Goal: Navigation & Orientation: Find specific page/section

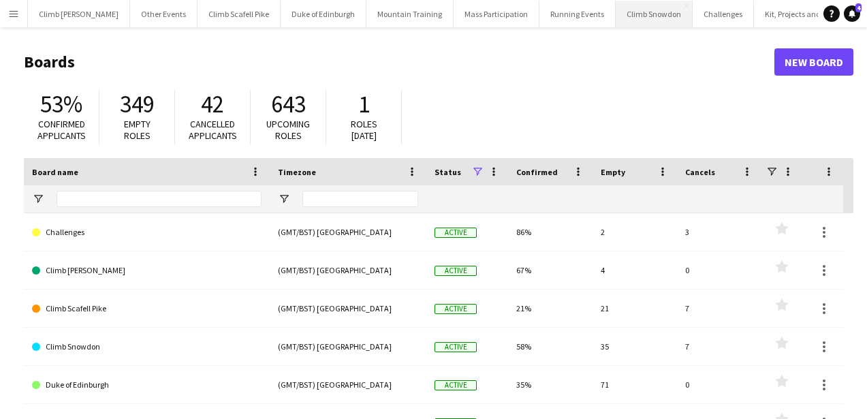
click at [616, 23] on button "Climb Snowdon Close" at bounding box center [654, 14] width 77 height 27
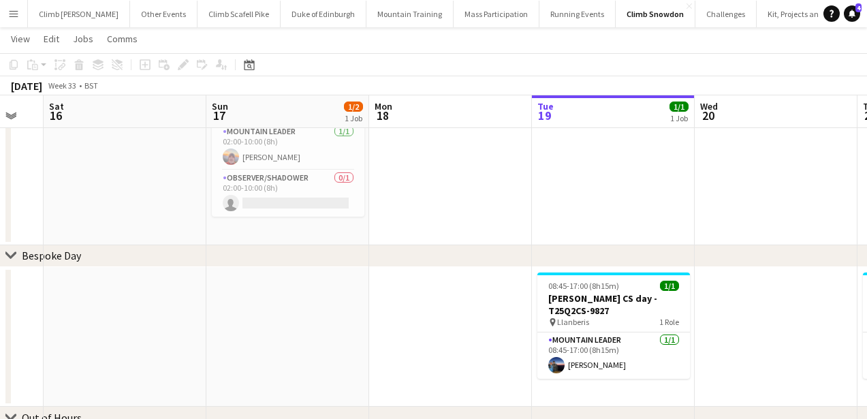
scroll to position [0, 330]
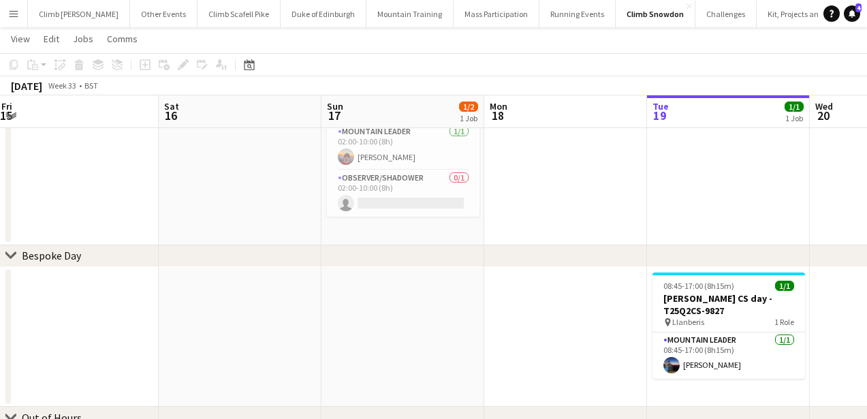
drag, startPoint x: 276, startPoint y: 161, endPoint x: 760, endPoint y: 154, distance: 484.2
click at [760, 154] on app-calendar-viewport "Wed 13 Thu 14 Fri 15 Sat 16 Sun 17 1/2 1 Job Mon 18 Tue 19 1/1 1 Job Wed 20 Thu…" at bounding box center [433, 214] width 867 height 510
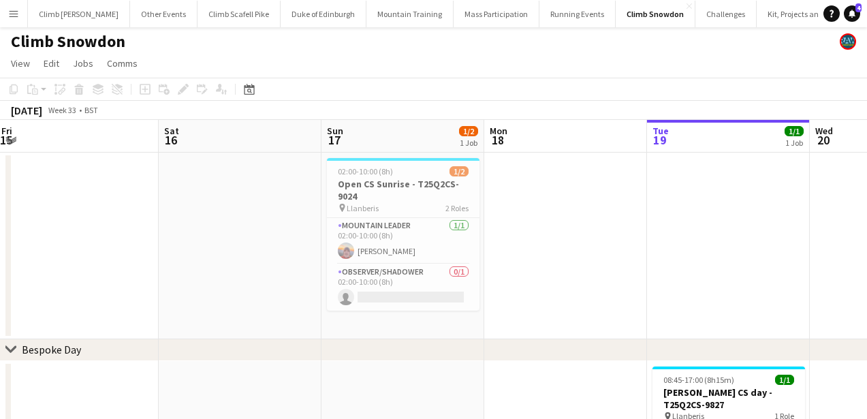
scroll to position [0, 0]
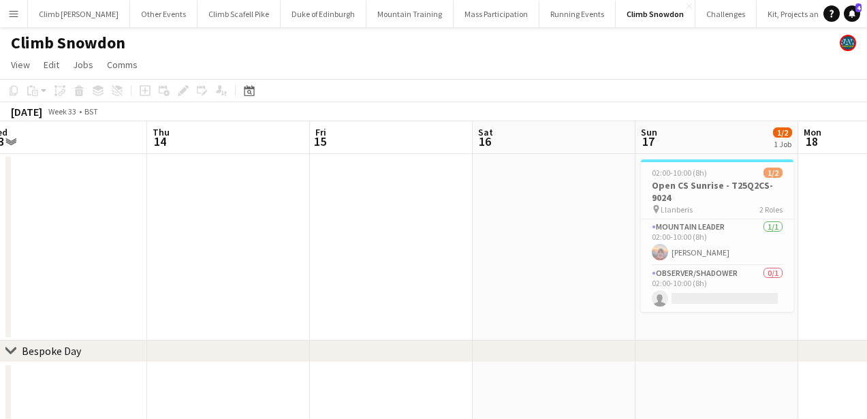
drag, startPoint x: 229, startPoint y: 249, endPoint x: 744, endPoint y: 236, distance: 514.9
click at [744, 236] on app-calendar-viewport "Mon 11 Tue 12 Wed 13 Thu 14 Fri 15 Sat 16 Sun 17 1/2 1 Job Mon 18 Tue 19 1/1 1 …" at bounding box center [433, 342] width 867 height 443
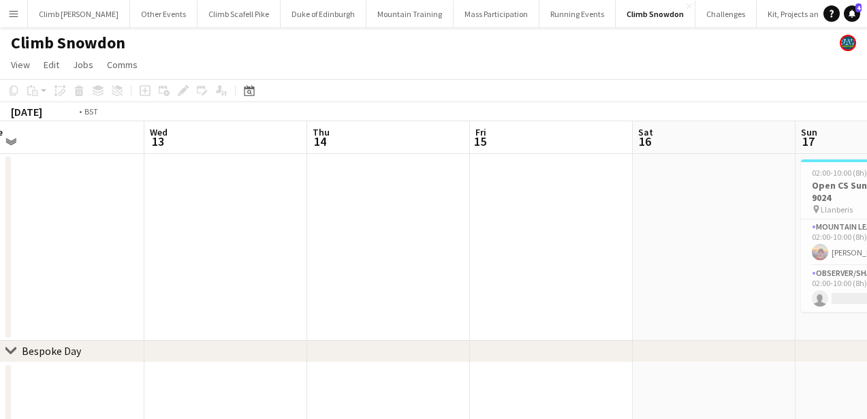
drag, startPoint x: 312, startPoint y: 286, endPoint x: 611, endPoint y: 270, distance: 300.0
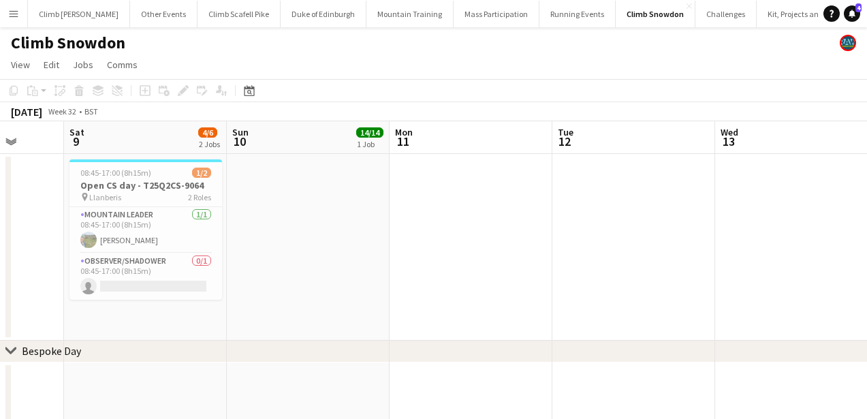
drag, startPoint x: 556, startPoint y: 271, endPoint x: 596, endPoint y: 270, distance: 40.2
drag, startPoint x: 418, startPoint y: 266, endPoint x: 186, endPoint y: 285, distance: 233.0
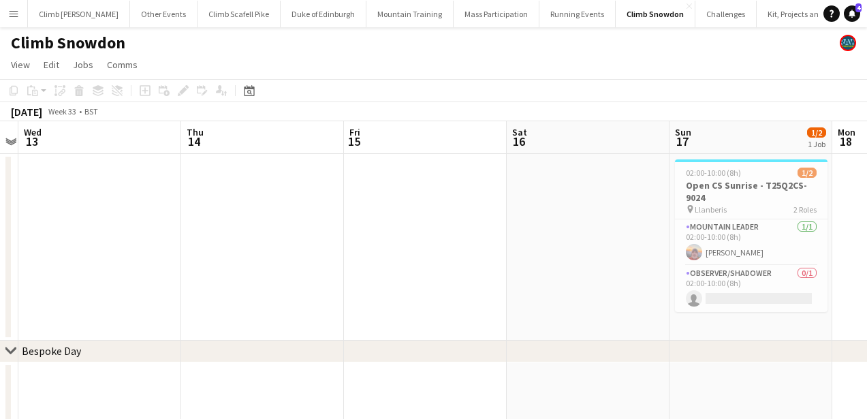
drag, startPoint x: 354, startPoint y: 256, endPoint x: 237, endPoint y: 264, distance: 117.4
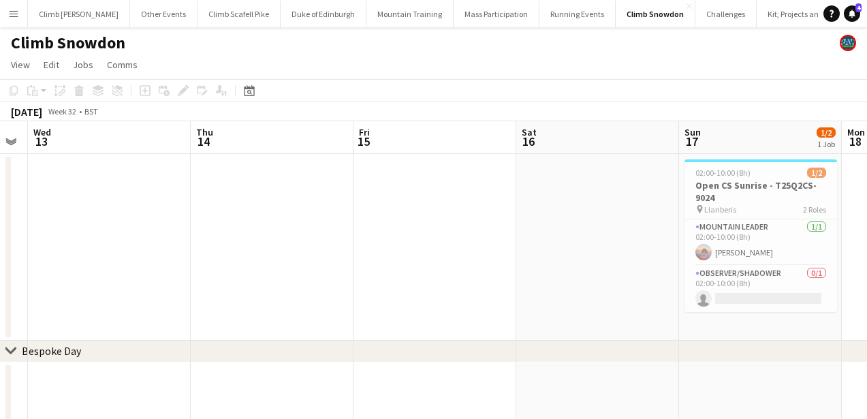
drag, startPoint x: 404, startPoint y: 251, endPoint x: 199, endPoint y: 275, distance: 206.4
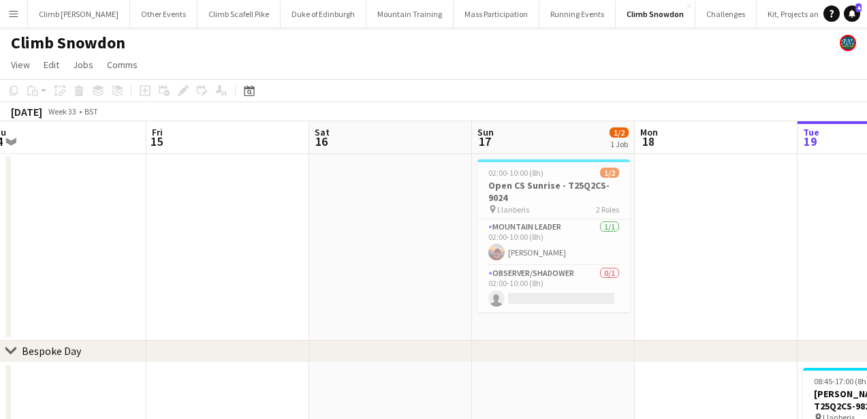
drag, startPoint x: 354, startPoint y: 273, endPoint x: 159, endPoint y: 281, distance: 195.6
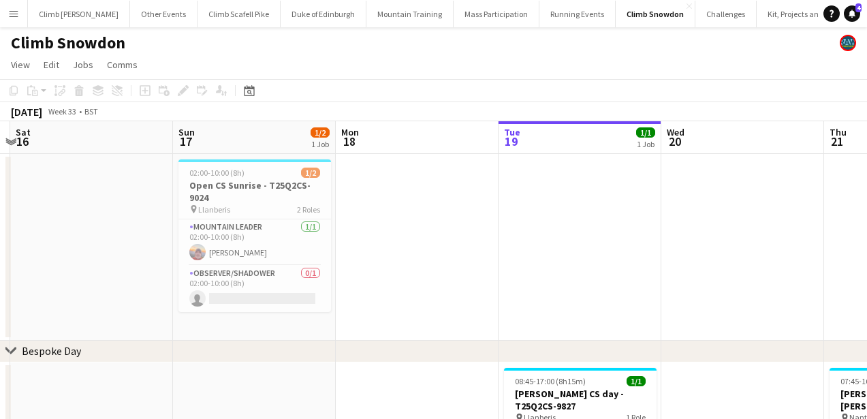
drag, startPoint x: 629, startPoint y: 220, endPoint x: 426, endPoint y: 210, distance: 203.2
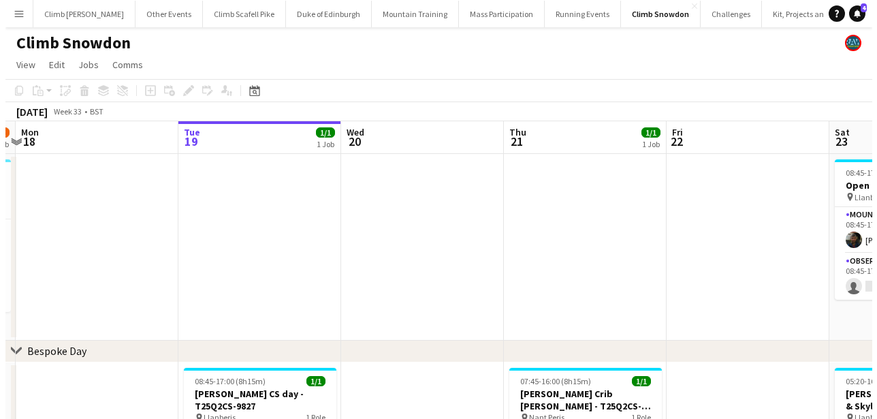
scroll to position [0, 367]
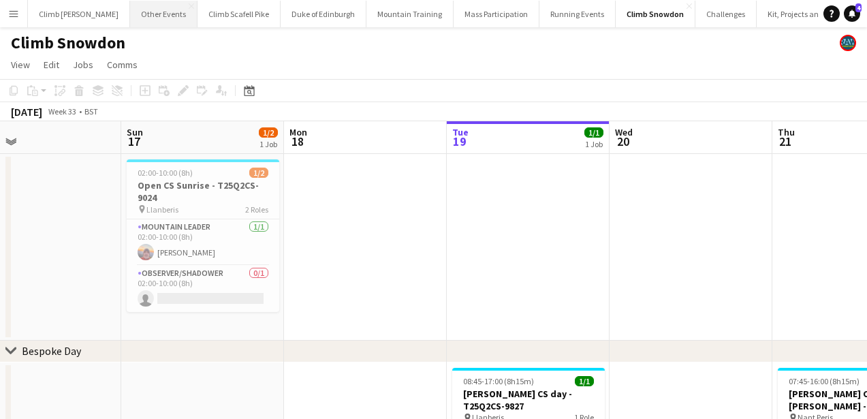
click at [130, 4] on button "Other Events Close" at bounding box center [163, 14] width 67 height 27
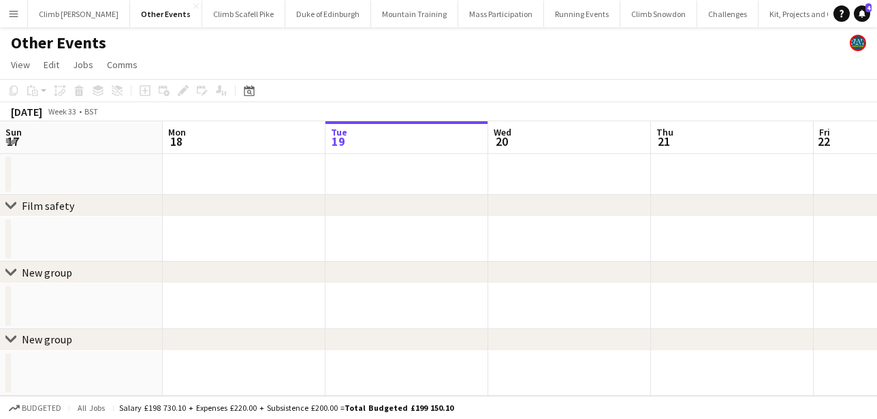
scroll to position [0, 387]
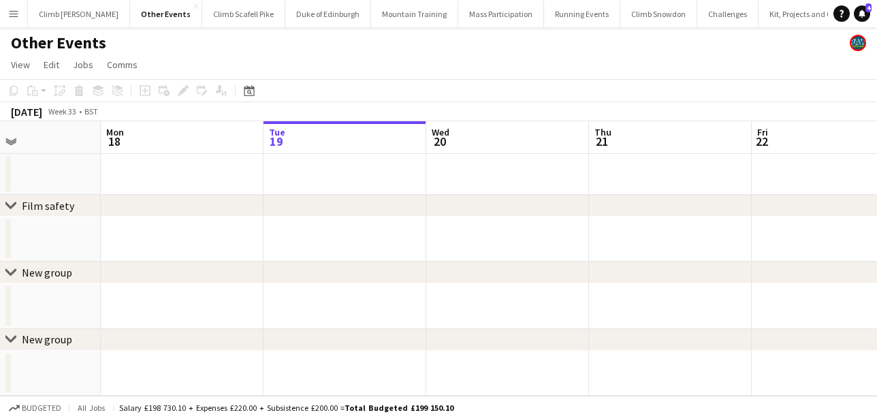
drag, startPoint x: 242, startPoint y: 255, endPoint x: 618, endPoint y: 267, distance: 376.0
click at [618, 267] on div "chevron-right Film safety chevron-right New group chevron-right New group Fri 1…" at bounding box center [438, 258] width 877 height 274
drag, startPoint x: 353, startPoint y: 279, endPoint x: 571, endPoint y: 245, distance: 221.2
click at [570, 245] on div "chevron-right Film safety chevron-right New group chevron-right New group Fri 1…" at bounding box center [438, 258] width 877 height 274
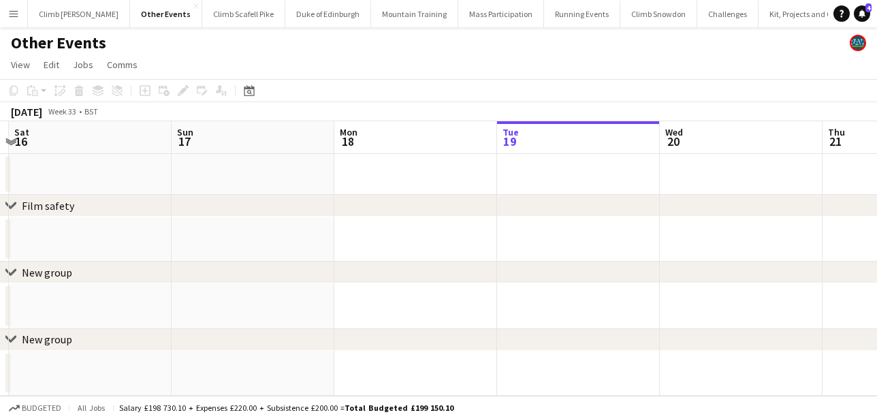
drag, startPoint x: 443, startPoint y: 178, endPoint x: 676, endPoint y: 145, distance: 235.8
click at [676, 145] on app-calendar-viewport "Thu 14 Fri 15 Sat 16 Sun 17 Mon 18 Tue 19 Wed 20 Thu 21 Fri 22 Sat 23 Sun 24" at bounding box center [438, 258] width 877 height 274
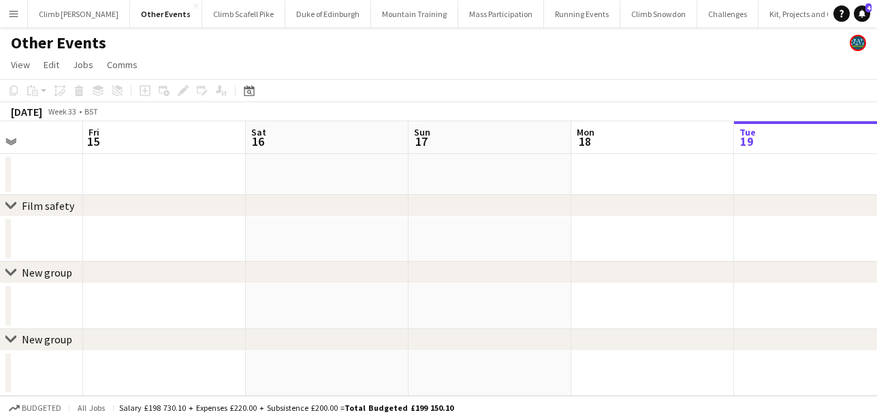
drag, startPoint x: 499, startPoint y: 176, endPoint x: 718, endPoint y: 161, distance: 219.8
click at [718, 161] on app-calendar-viewport "Tue 12 Wed 13 Thu 14 Fri 15 Sat 16 Sun 17 Mon 18 Tue 19 Wed 20 Thu 21 Fri 22" at bounding box center [438, 258] width 877 height 274
drag, startPoint x: 557, startPoint y: 184, endPoint x: 688, endPoint y: 171, distance: 132.0
click at [693, 170] on div "chevron-right Film safety chevron-right New group chevron-right New group Tue 1…" at bounding box center [438, 258] width 877 height 274
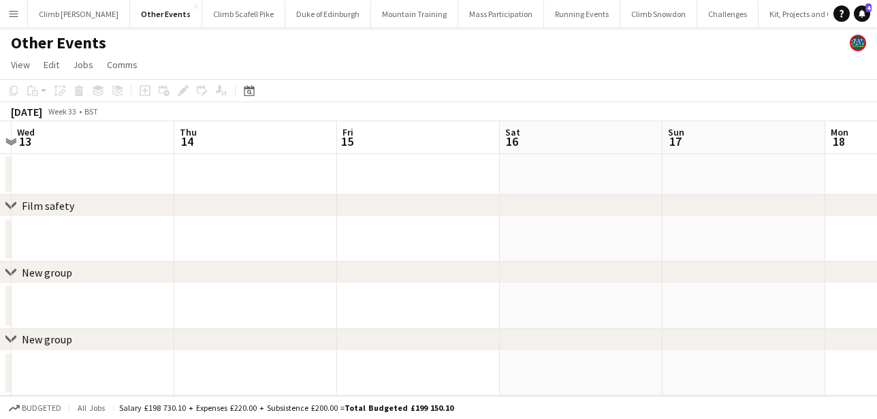
drag, startPoint x: 427, startPoint y: 190, endPoint x: 670, endPoint y: 153, distance: 245.8
click at [670, 153] on app-calendar-viewport "Mon 11 Tue 12 Wed 13 Thu 14 Fri 15 Sat 16 Sun 17 Mon 18 Tue 19 Wed 20 Thu 21" at bounding box center [438, 258] width 877 height 274
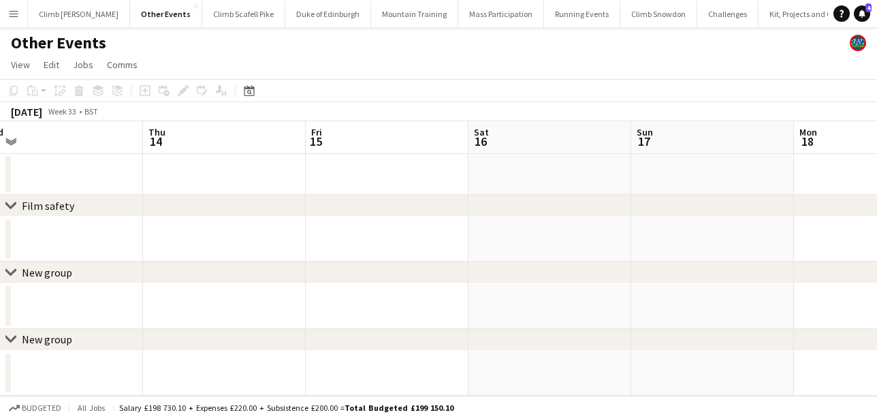
drag, startPoint x: 449, startPoint y: 171, endPoint x: 688, endPoint y: 159, distance: 238.6
click at [697, 153] on app-calendar-viewport "Mon 11 Tue 12 Wed 13 Thu 14 Fri 15 Sat 16 Sun 17 Mon 18 Tue 19 Wed 20 Thu 21" at bounding box center [438, 258] width 877 height 274
drag, startPoint x: 476, startPoint y: 195, endPoint x: 750, endPoint y: 174, distance: 274.5
click at [759, 173] on div "chevron-right Film safety chevron-right New group chevron-right New group Sat 9…" at bounding box center [438, 258] width 877 height 274
drag, startPoint x: 560, startPoint y: 175, endPoint x: 727, endPoint y: 166, distance: 166.4
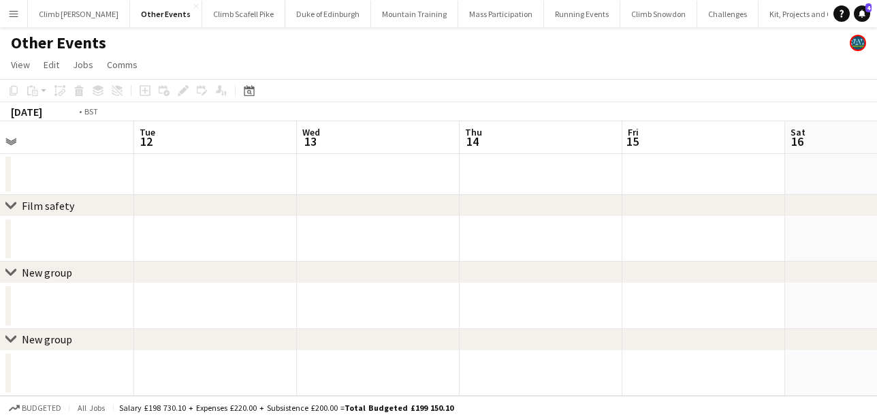
click at [721, 167] on app-calendar-viewport "Sat 9 Sun 10 Mon 11 Tue 12 Wed 13 Thu 14 Fri 15 Sat 16 Sun 17 Mon 18 Tue 19" at bounding box center [438, 258] width 877 height 274
